Goal: Book appointment/travel/reservation

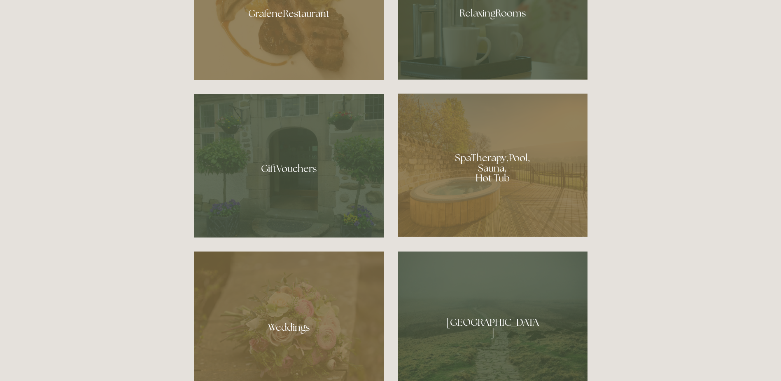
scroll to position [648, 0]
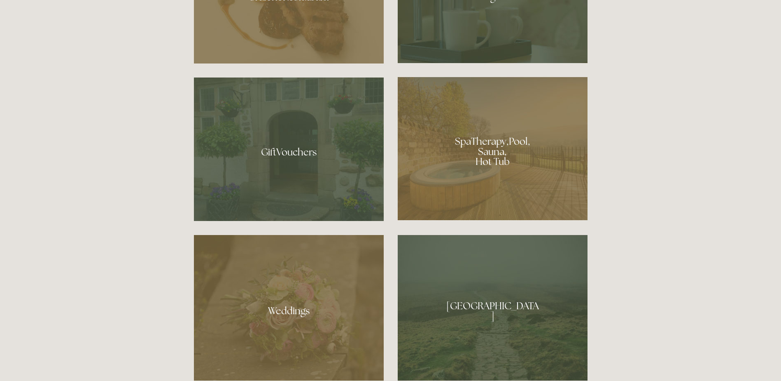
click at [502, 178] on div at bounding box center [493, 148] width 190 height 143
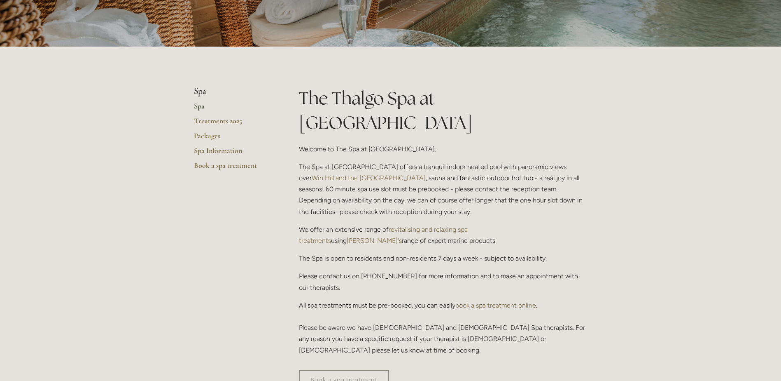
scroll to position [154, 0]
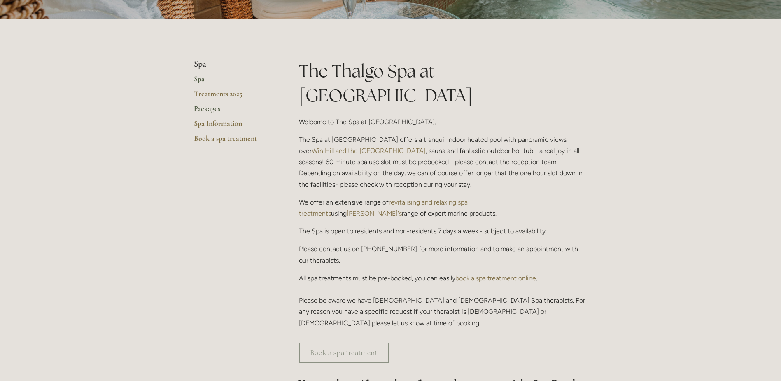
click at [207, 107] on link "Packages" at bounding box center [233, 111] width 79 height 15
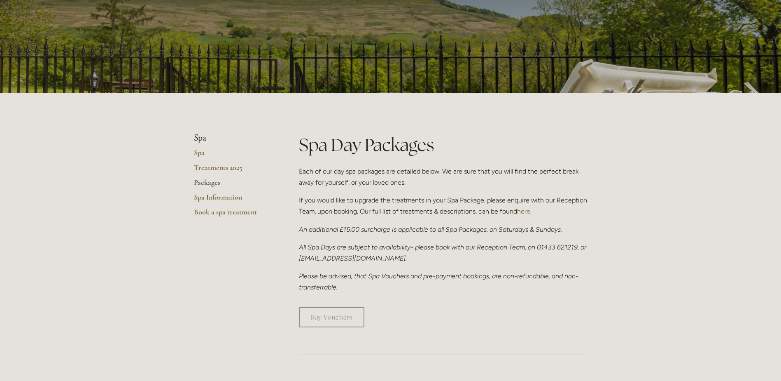
scroll to position [17, 0]
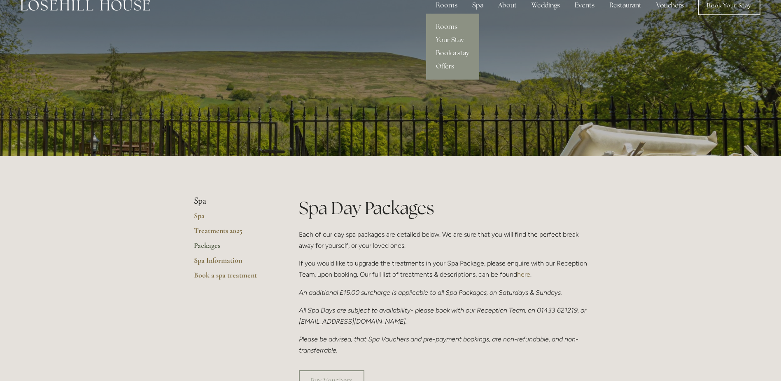
click at [450, 52] on link "Book a stay" at bounding box center [452, 53] width 53 height 13
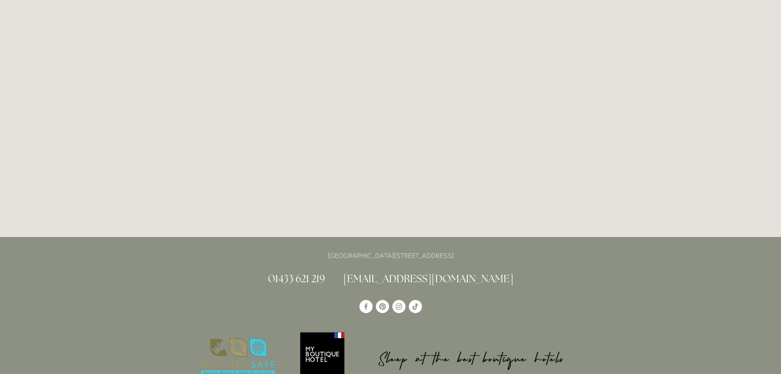
scroll to position [1582, 0]
